Goal: Information Seeking & Learning: Learn about a topic

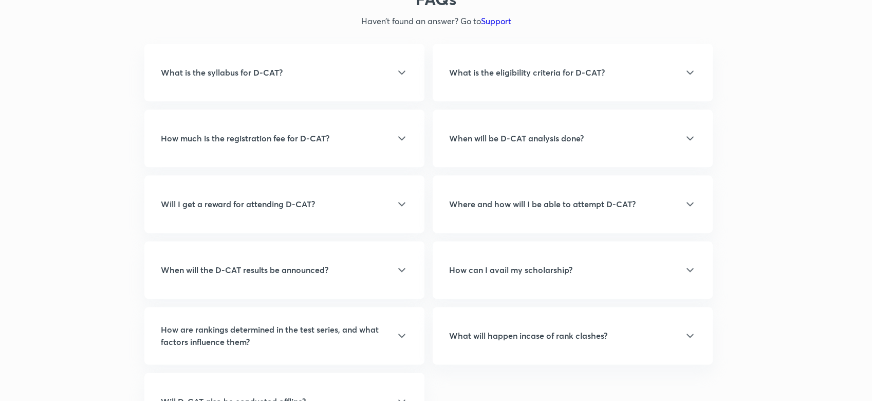
scroll to position [2713, 0]
click at [547, 147] on div "When will be D-CAT analysis done? UDT analysis will be done on the next day of …" at bounding box center [573, 138] width 280 height 58
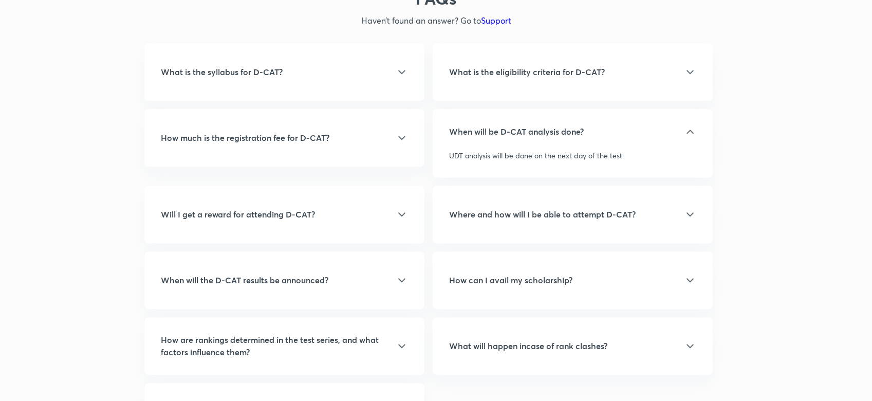
click at [320, 280] on h5 "When will the D-CAT results be announced?" at bounding box center [245, 280] width 168 height 12
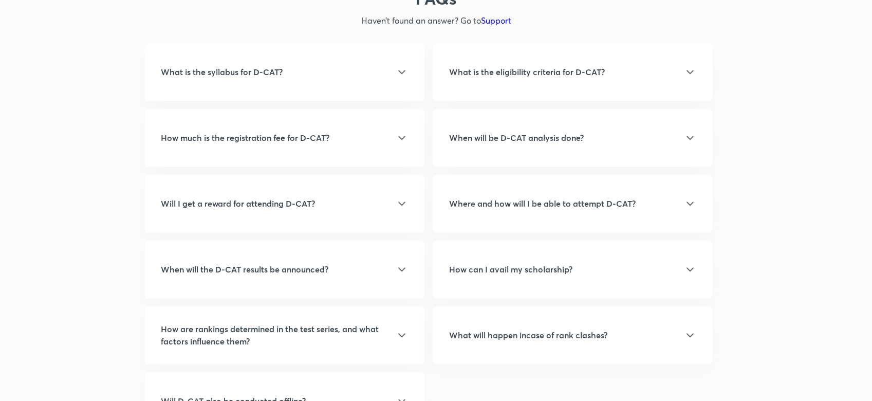
click at [405, 266] on icon at bounding box center [402, 269] width 12 height 12
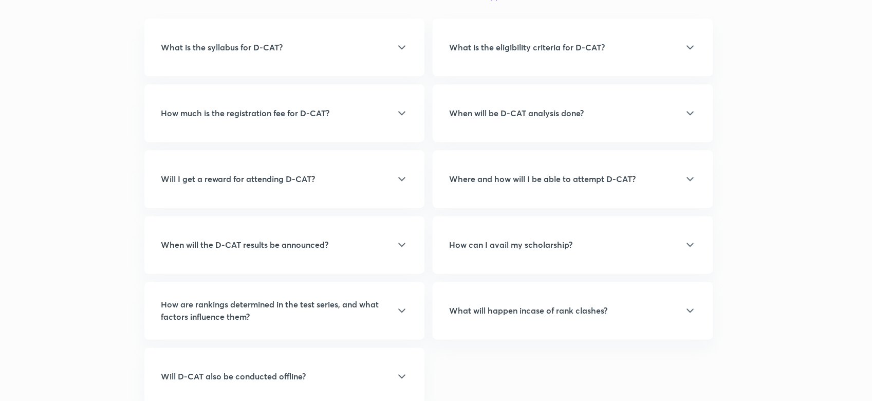
scroll to position [3158, 0]
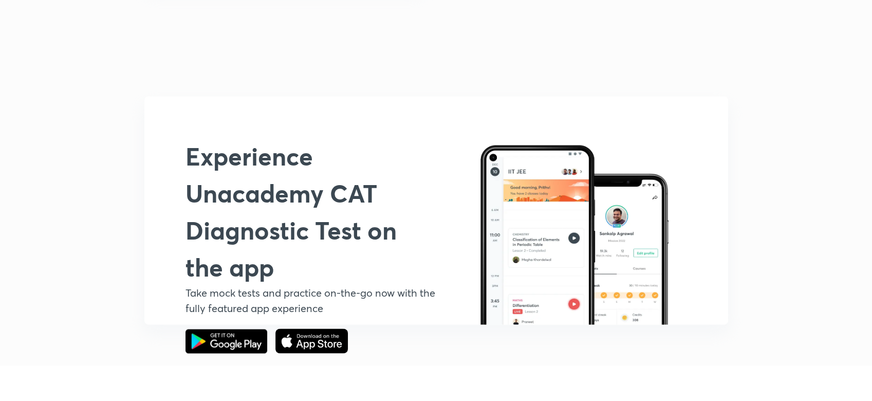
click at [777, 202] on div "Experience Unacademy CAT Diagnostic Test on the app Take mock tests and practic…" at bounding box center [436, 210] width 872 height 352
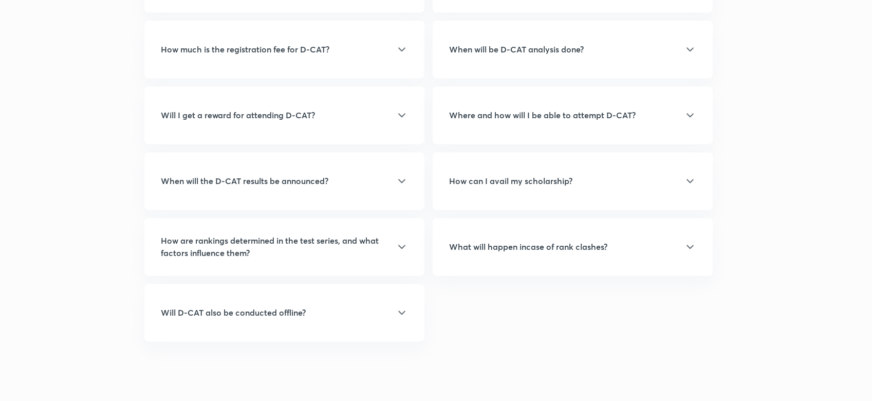
scroll to position [2775, 0]
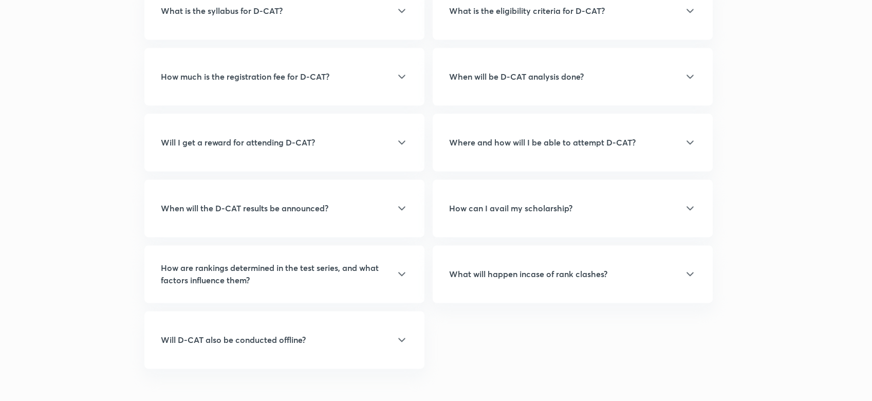
click at [618, 278] on div "What will happen incase of rank clashes?" at bounding box center [572, 274] width 247 height 12
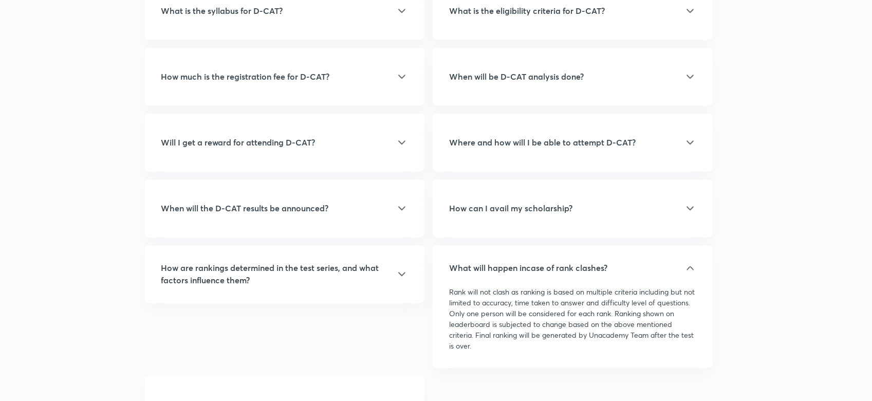
scroll to position [2747, 0]
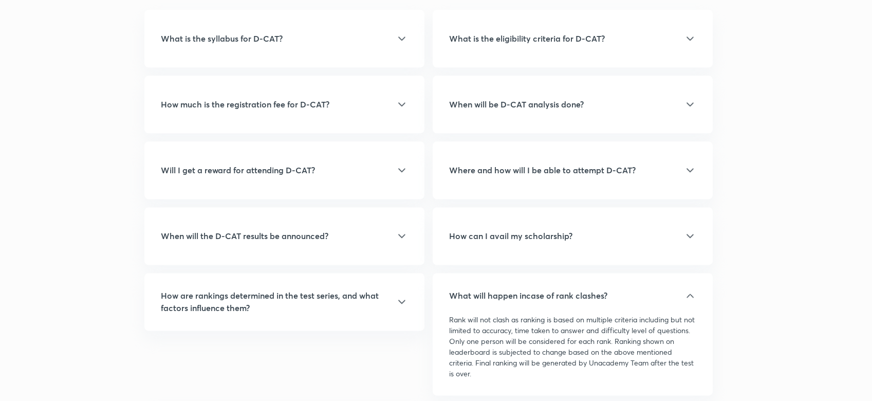
click at [339, 318] on div "How are rankings determined in the test series, and what factors influence them?" at bounding box center [284, 302] width 280 height 58
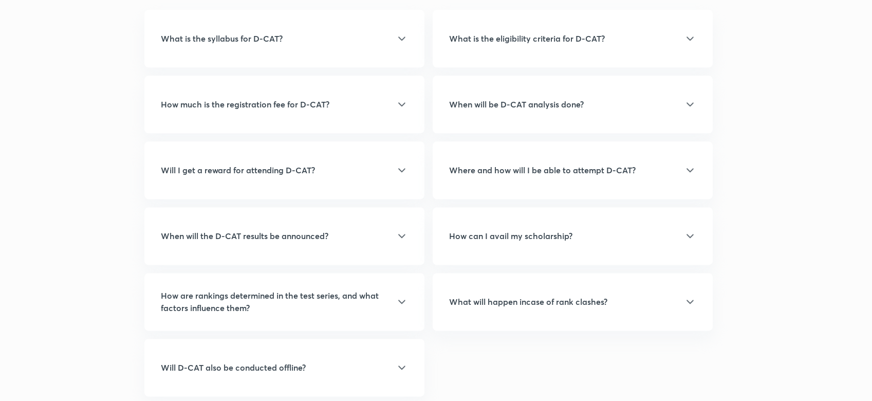
click at [400, 302] on icon at bounding box center [401, 302] width 7 height 4
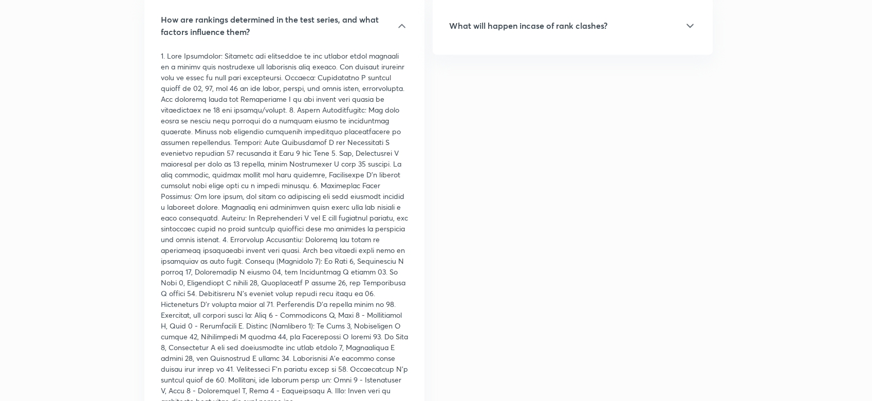
scroll to position [3021, 0]
